Goal: Contribute content: Add original content to the website for others to see

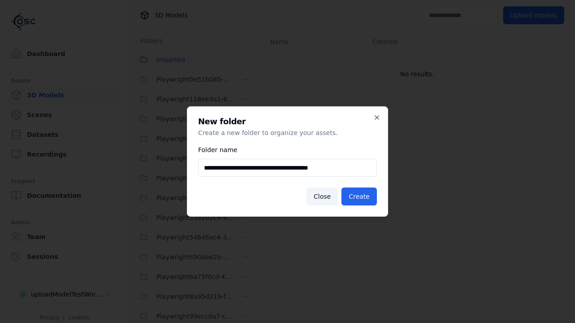
scroll to position [297, 0]
type input "**********"
click at [360, 197] on button "Create" at bounding box center [358, 197] width 35 height 18
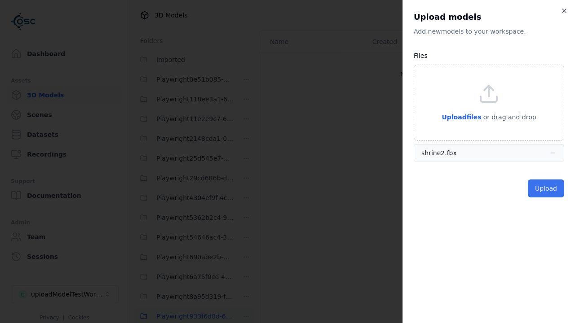
click at [546, 189] on button "Upload" at bounding box center [546, 189] width 36 height 18
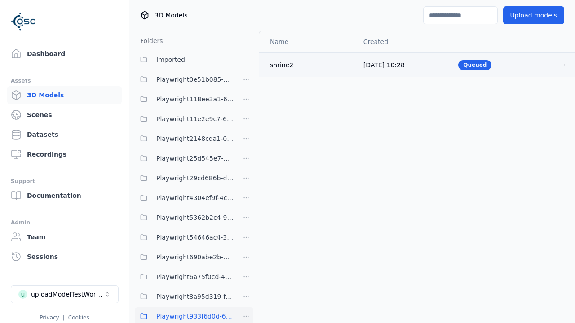
click at [564, 65] on html "Support Dashboard Assets 3D Models Scenes Datasets Recordings Support Documenta…" at bounding box center [287, 161] width 575 height 323
click at [544, 100] on div "Delete" at bounding box center [544, 99] width 53 height 14
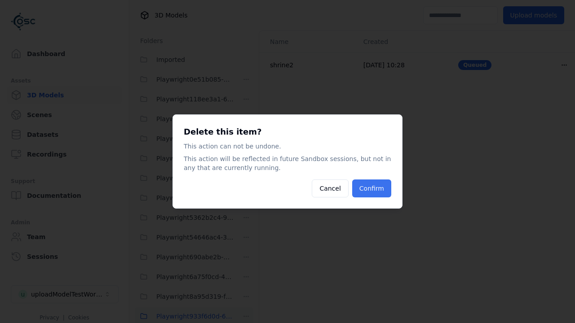
click at [372, 189] on button "Confirm" at bounding box center [371, 189] width 39 height 18
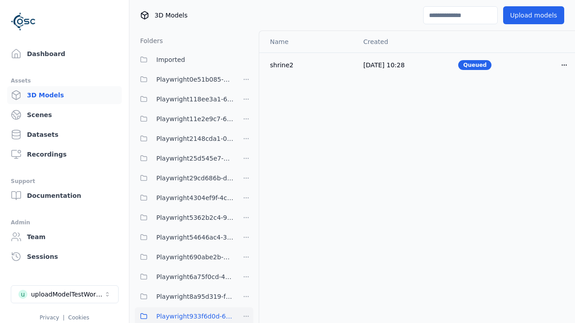
click at [246, 316] on html "Support Dashboard Assets 3D Models Scenes Datasets Recordings Support Documenta…" at bounding box center [287, 161] width 575 height 323
